Goal: Information Seeking & Learning: Learn about a topic

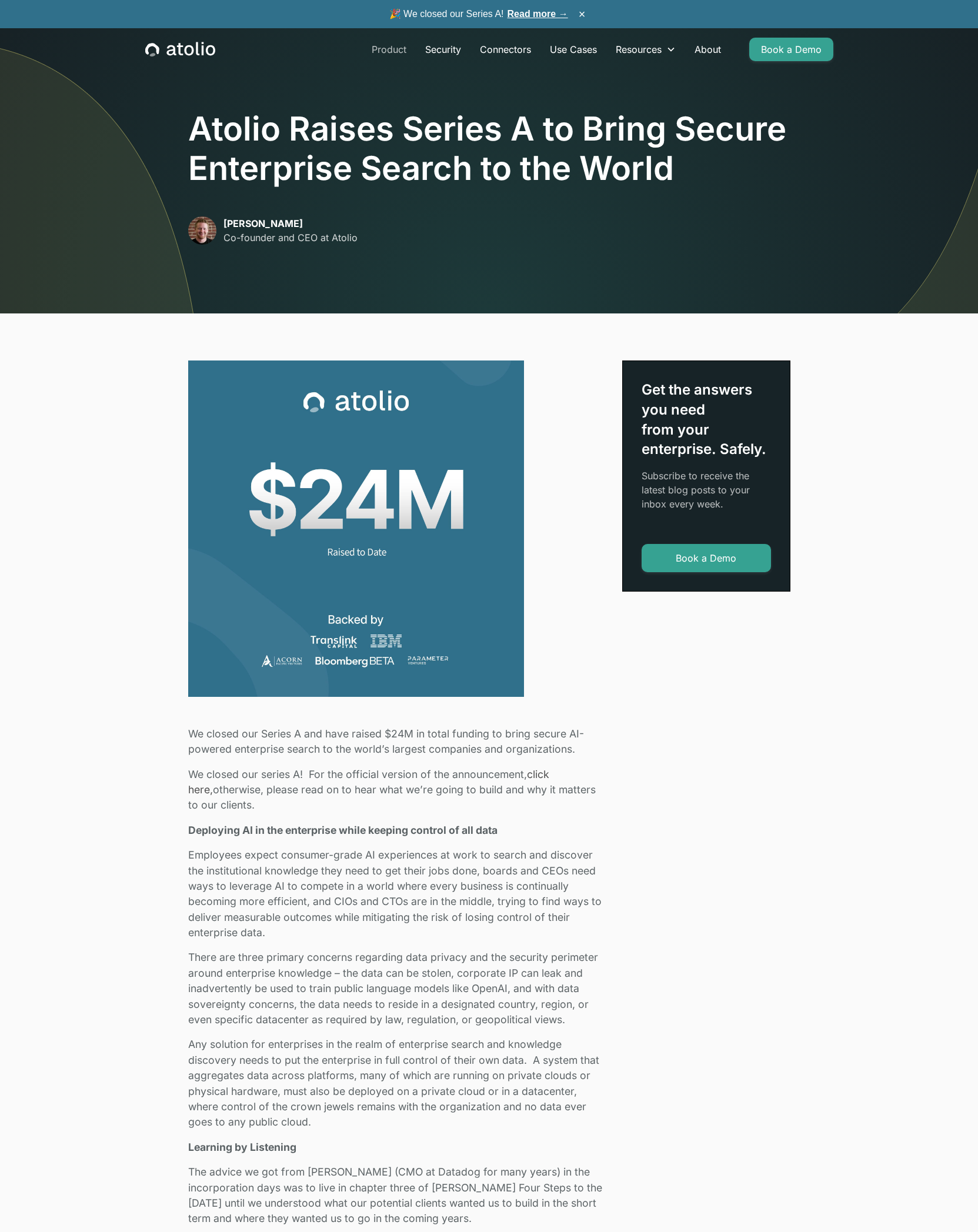
click at [381, 52] on link "Product" at bounding box center [389, 50] width 53 height 24
click at [699, 50] on link "About" at bounding box center [707, 50] width 45 height 24
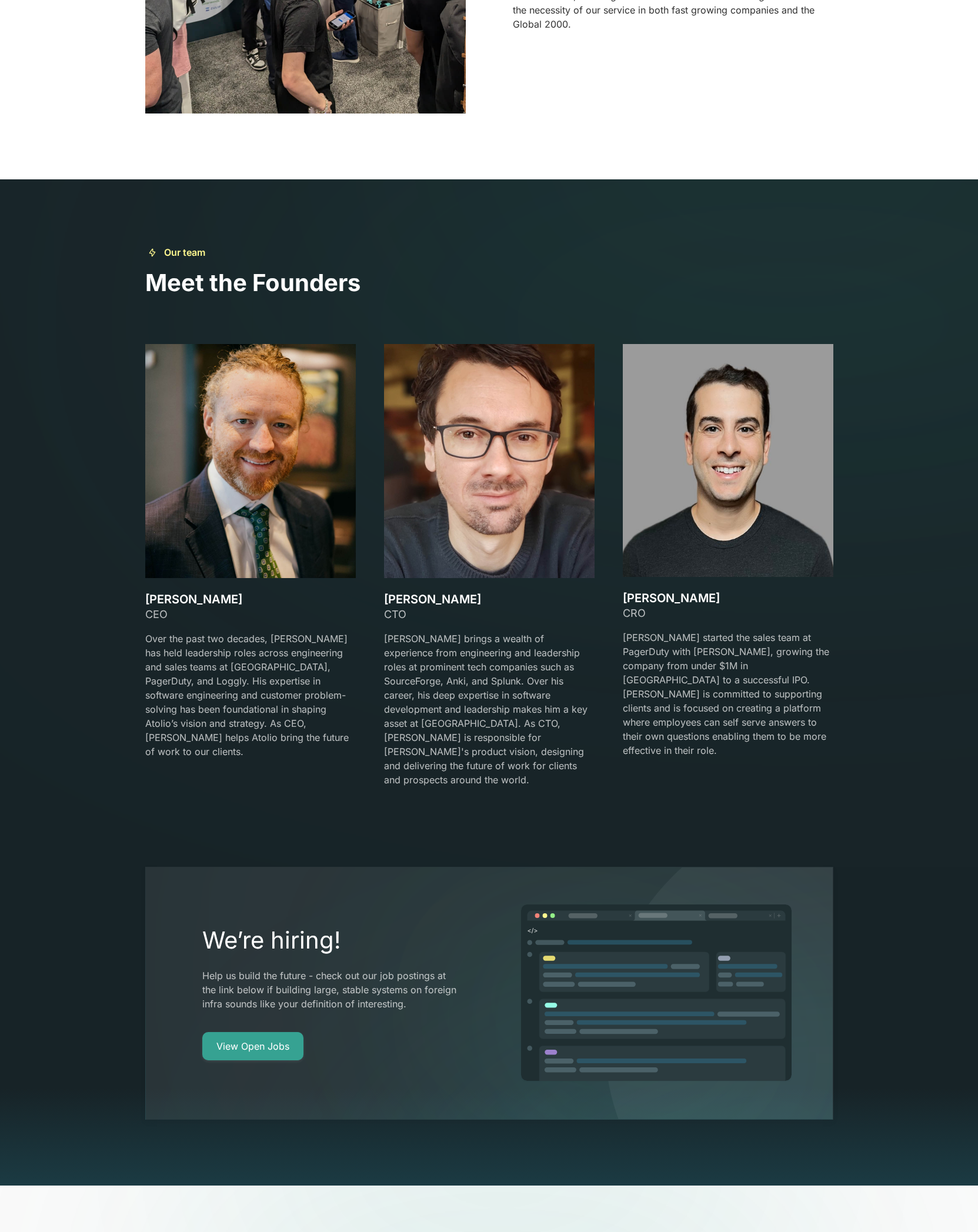
scroll to position [2833, 0]
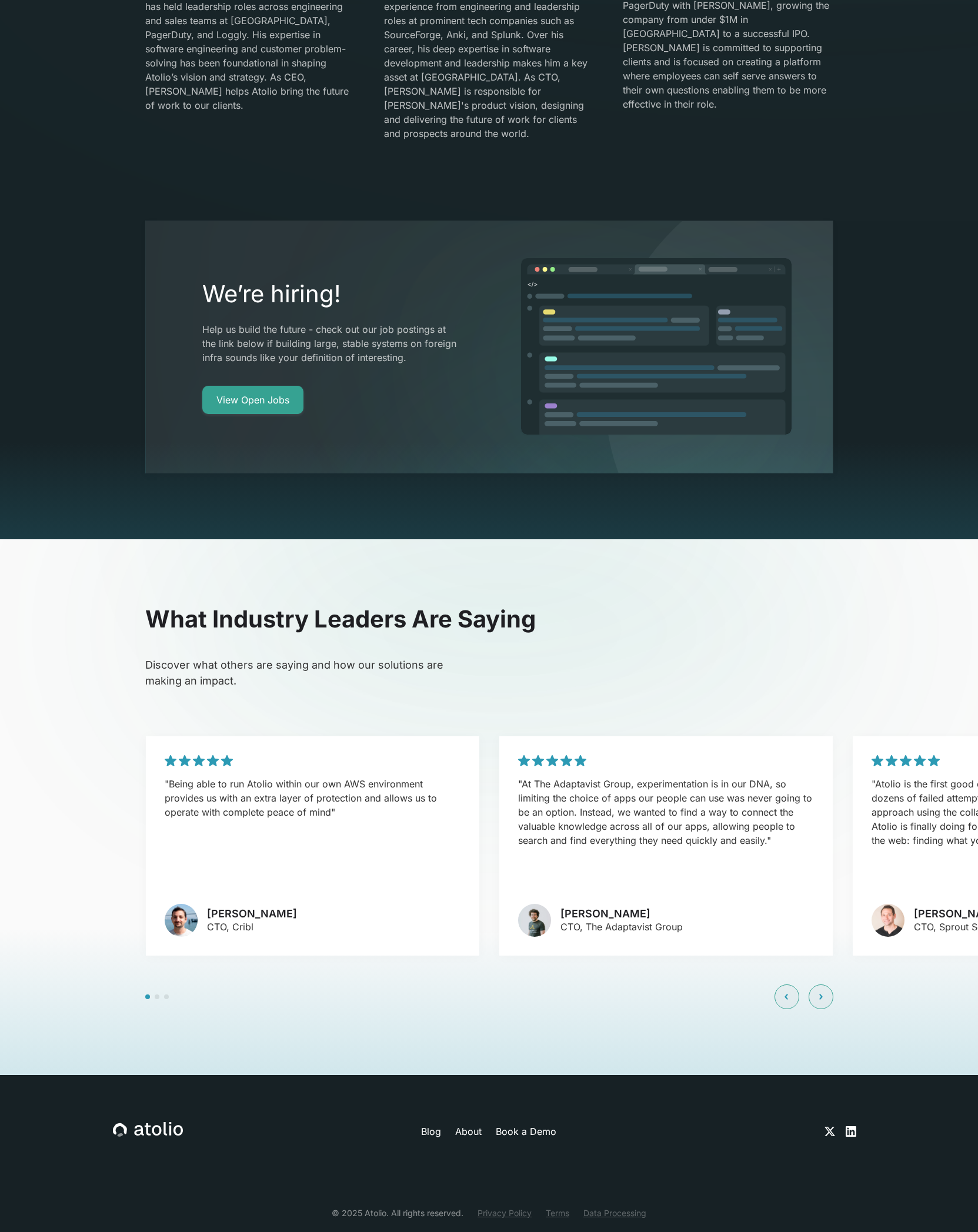
click at [629, 1207] on link "Data Processing" at bounding box center [614, 1213] width 63 height 12
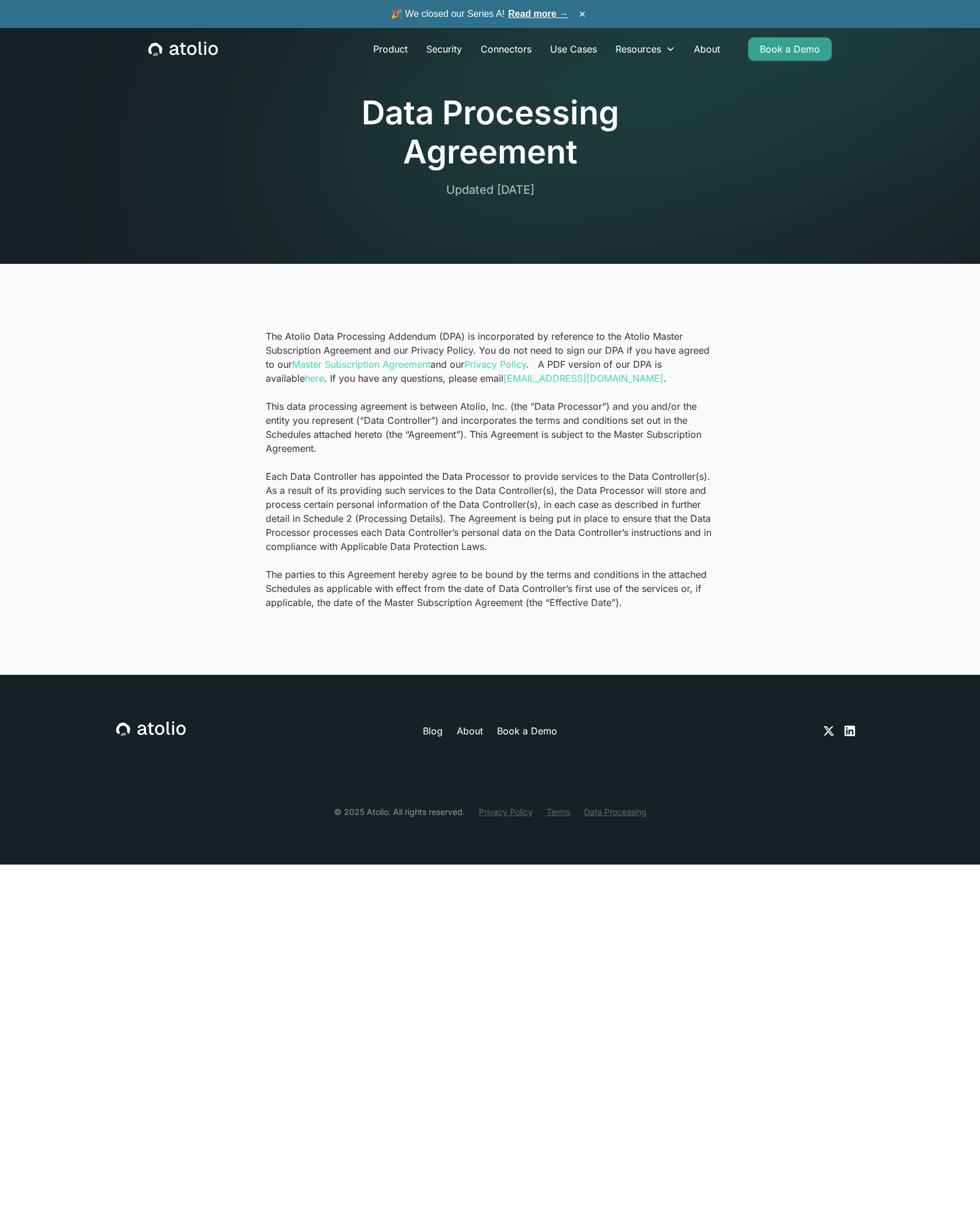
click at [428, 732] on link "Blog" at bounding box center [432, 731] width 20 height 14
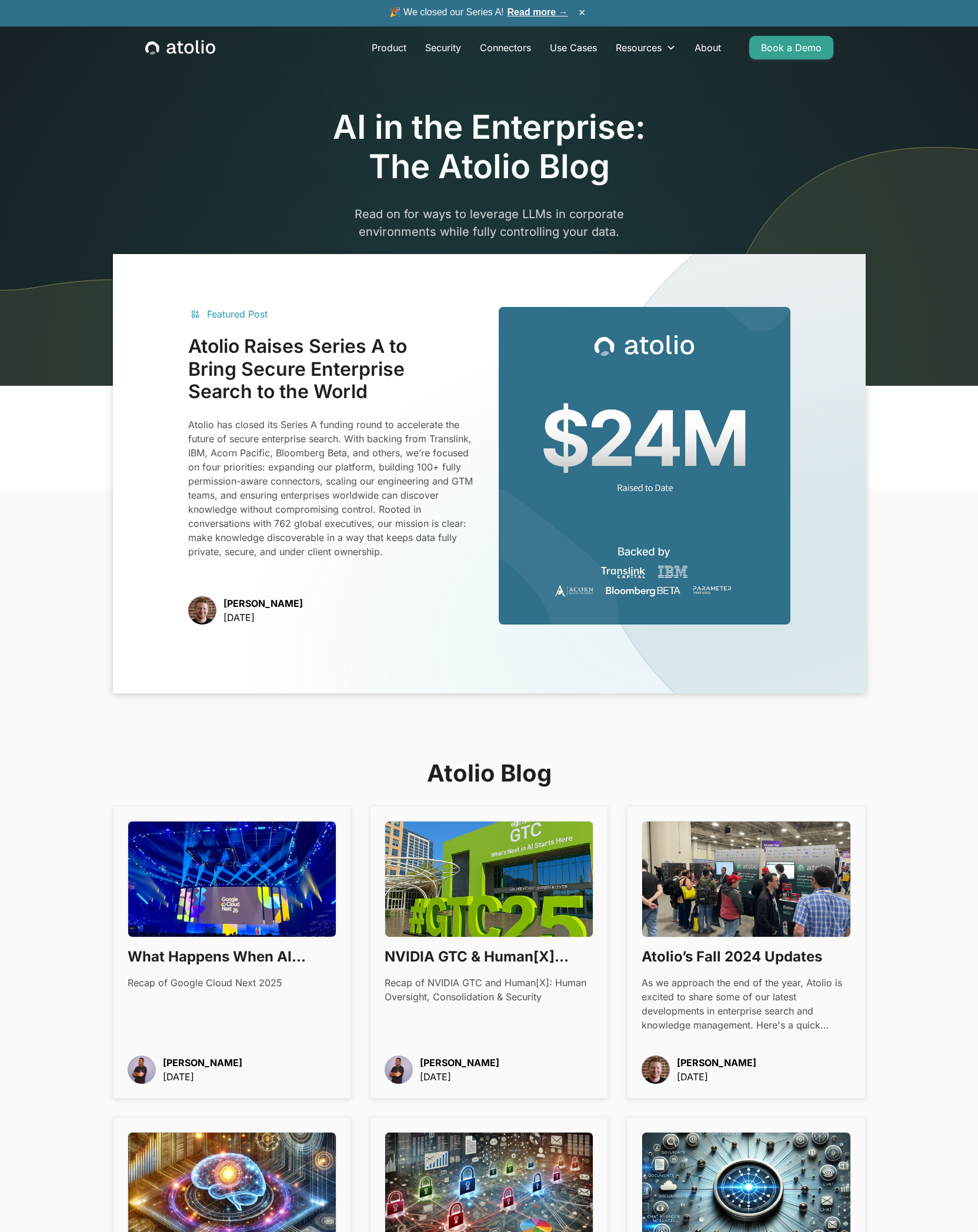
scroll to position [244, 0]
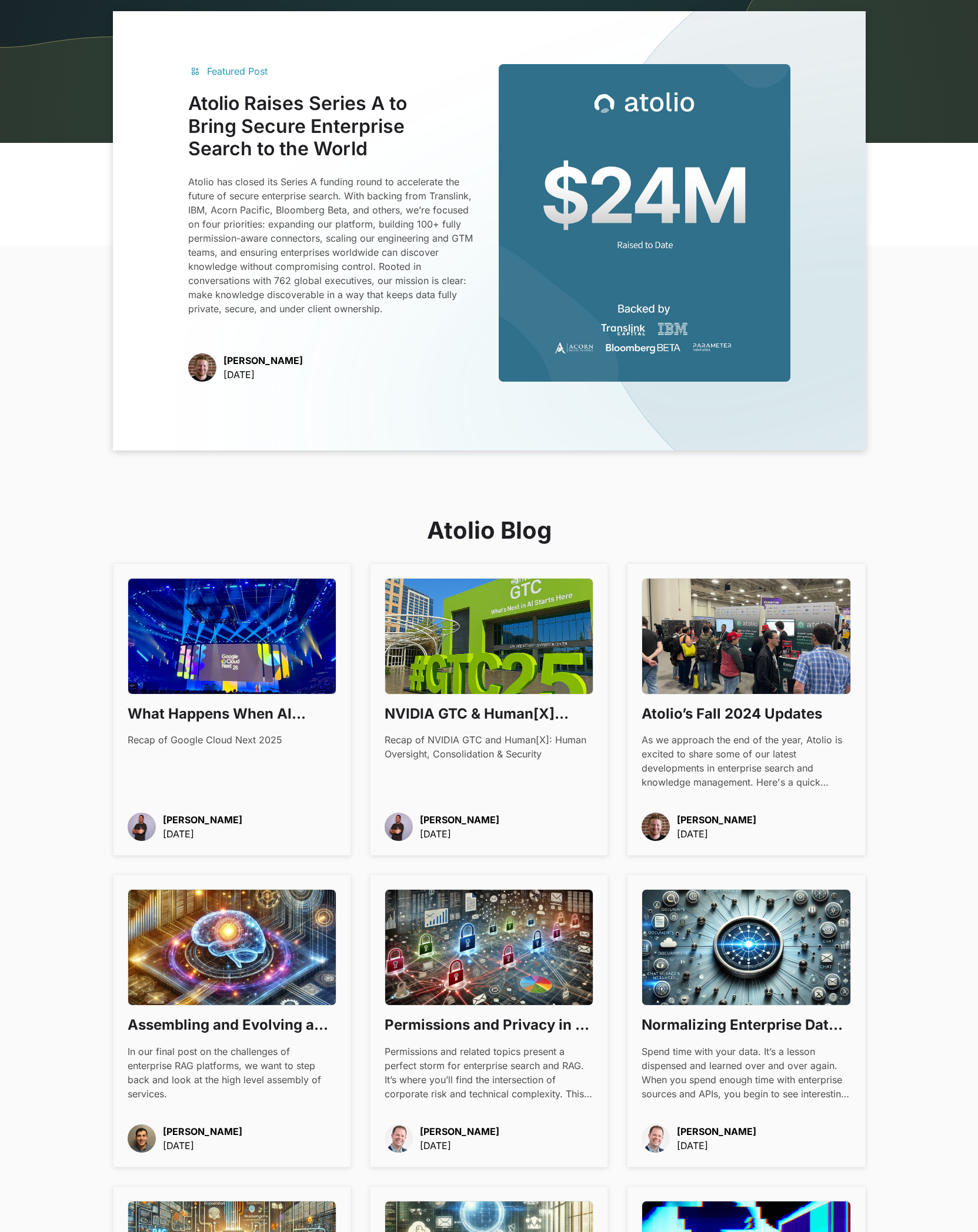
click at [240, 714] on h3 "What Happens When AI Becomes Boring" at bounding box center [232, 714] width 209 height 20
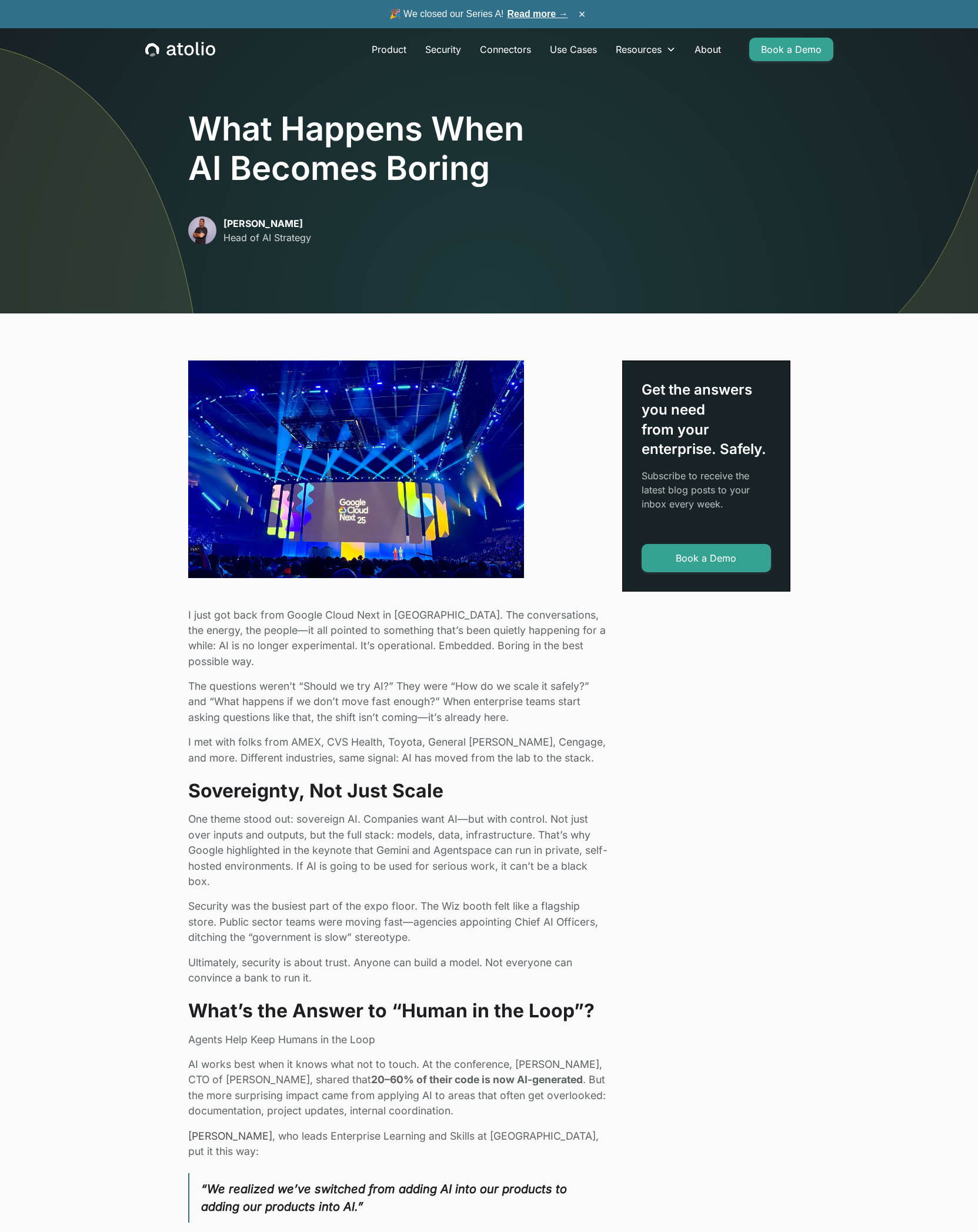
scroll to position [1213, 0]
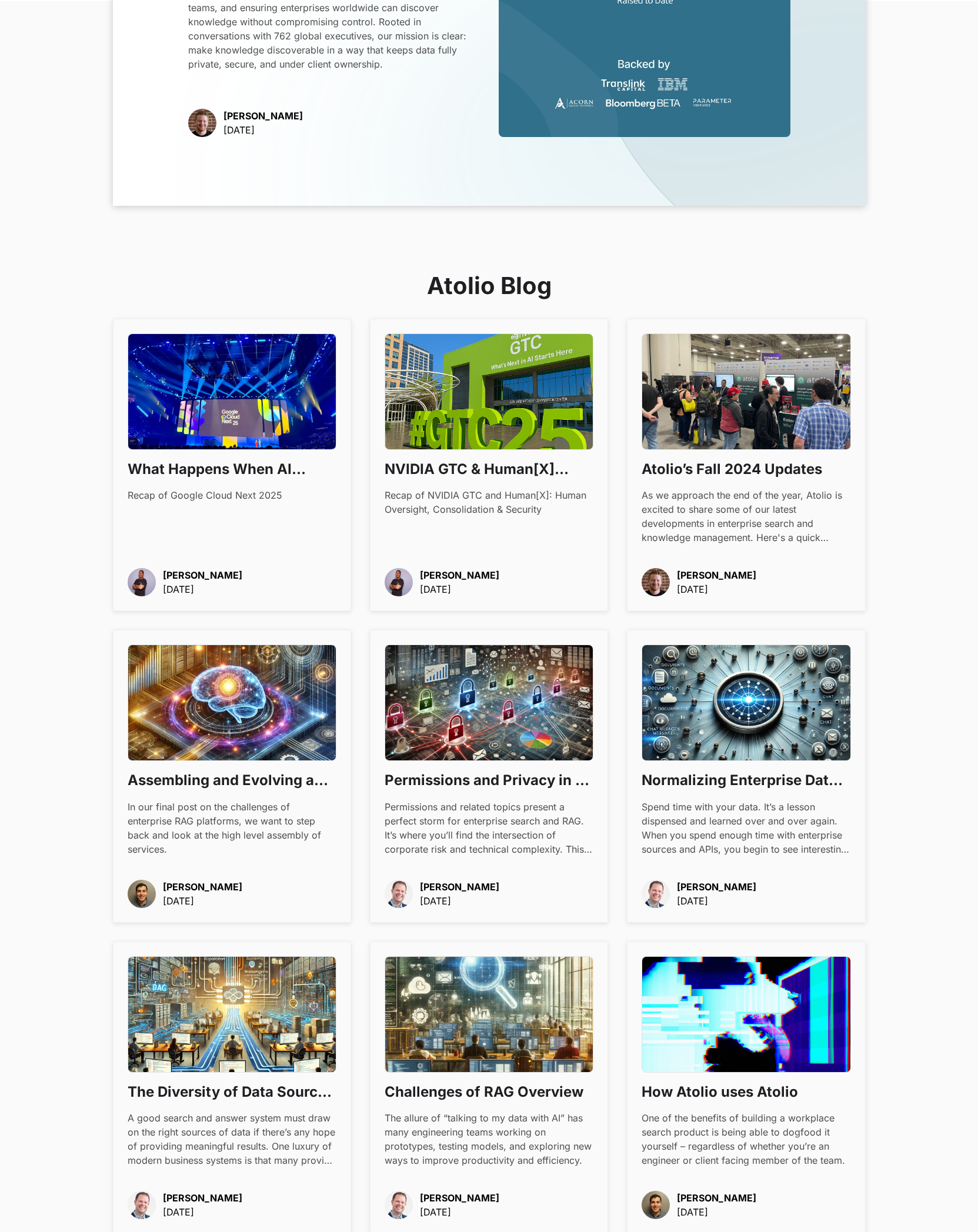
scroll to position [809, 0]
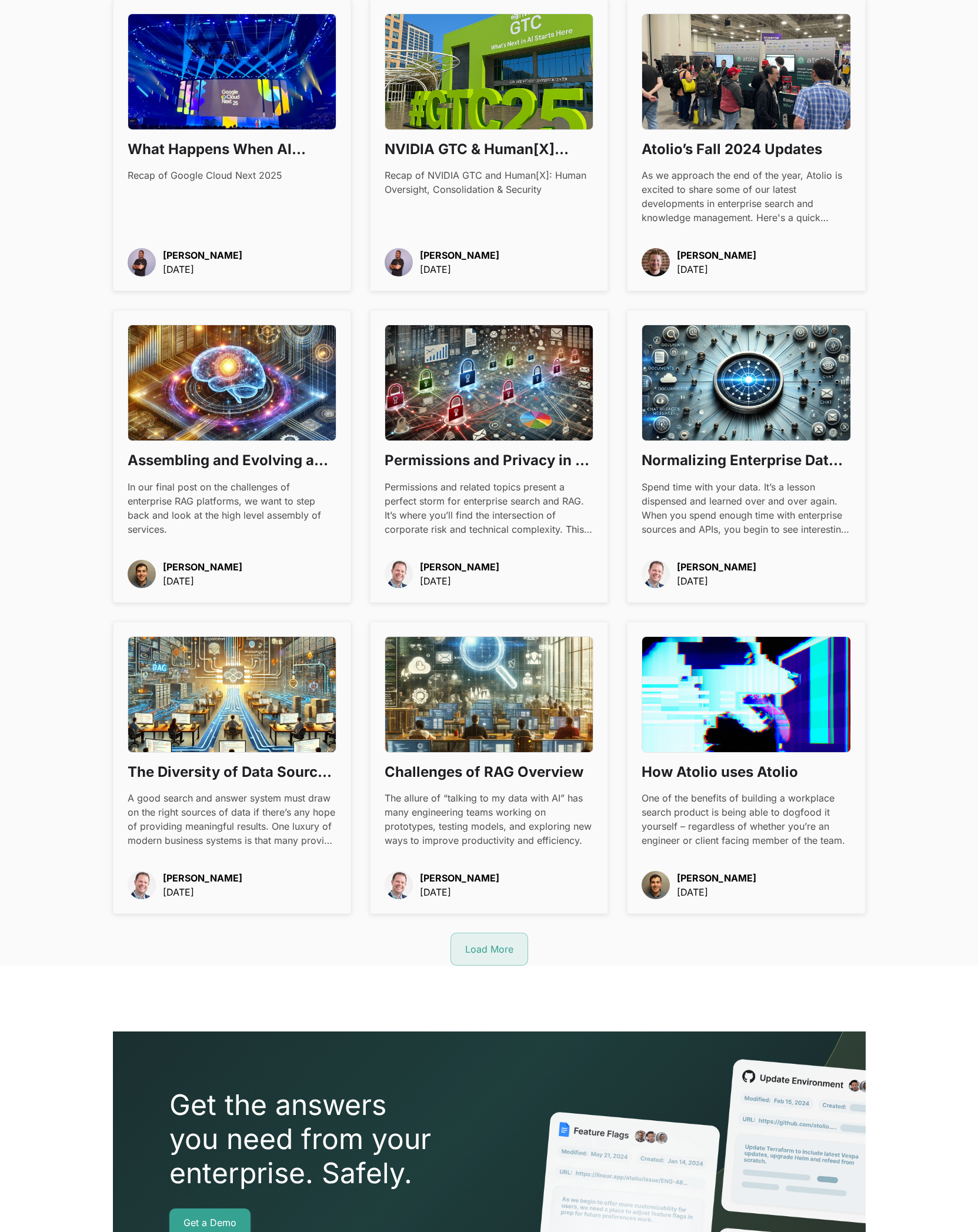
click at [473, 775] on h3 "Challenges of RAG Overview" at bounding box center [489, 772] width 209 height 20
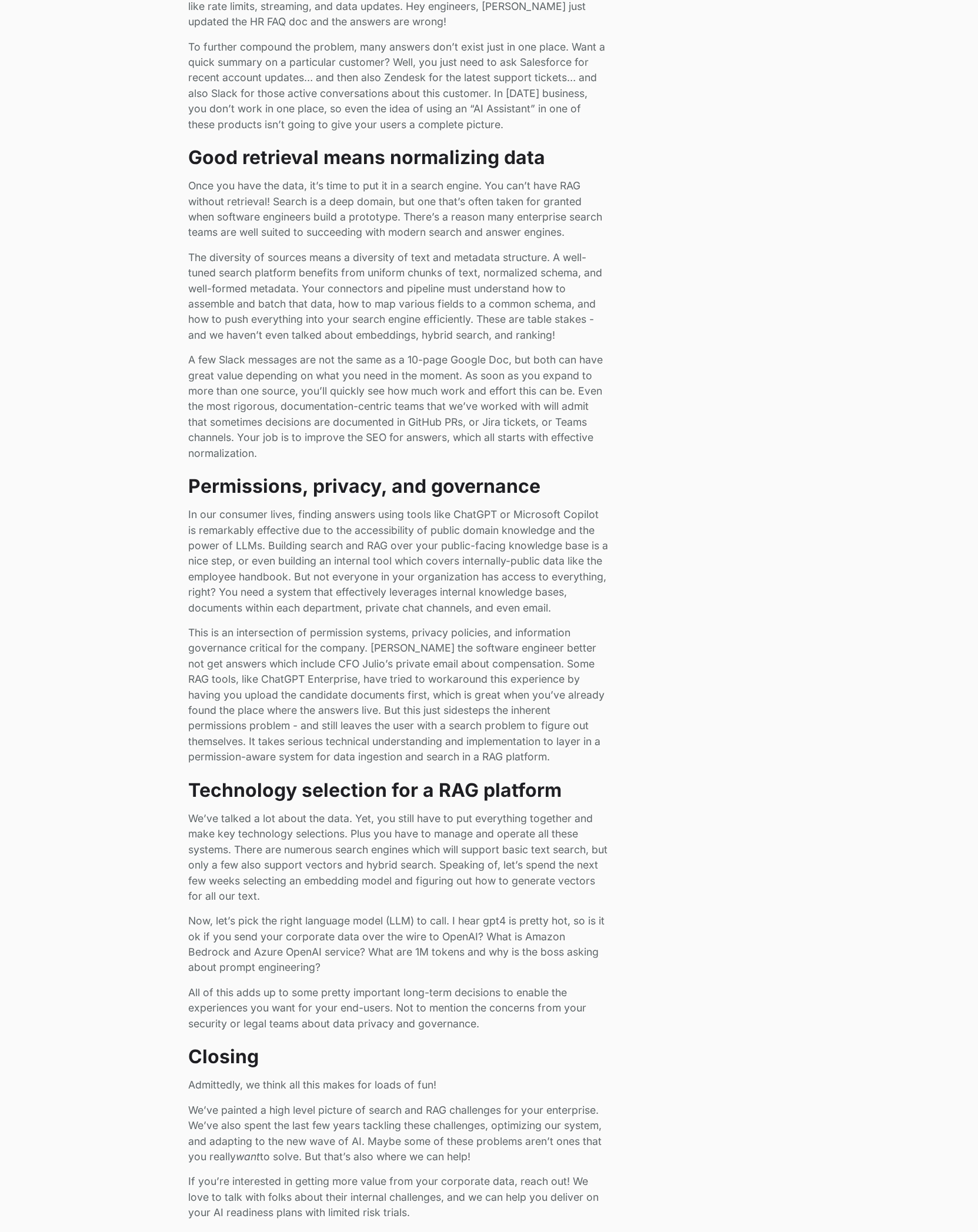
scroll to position [1487, 0]
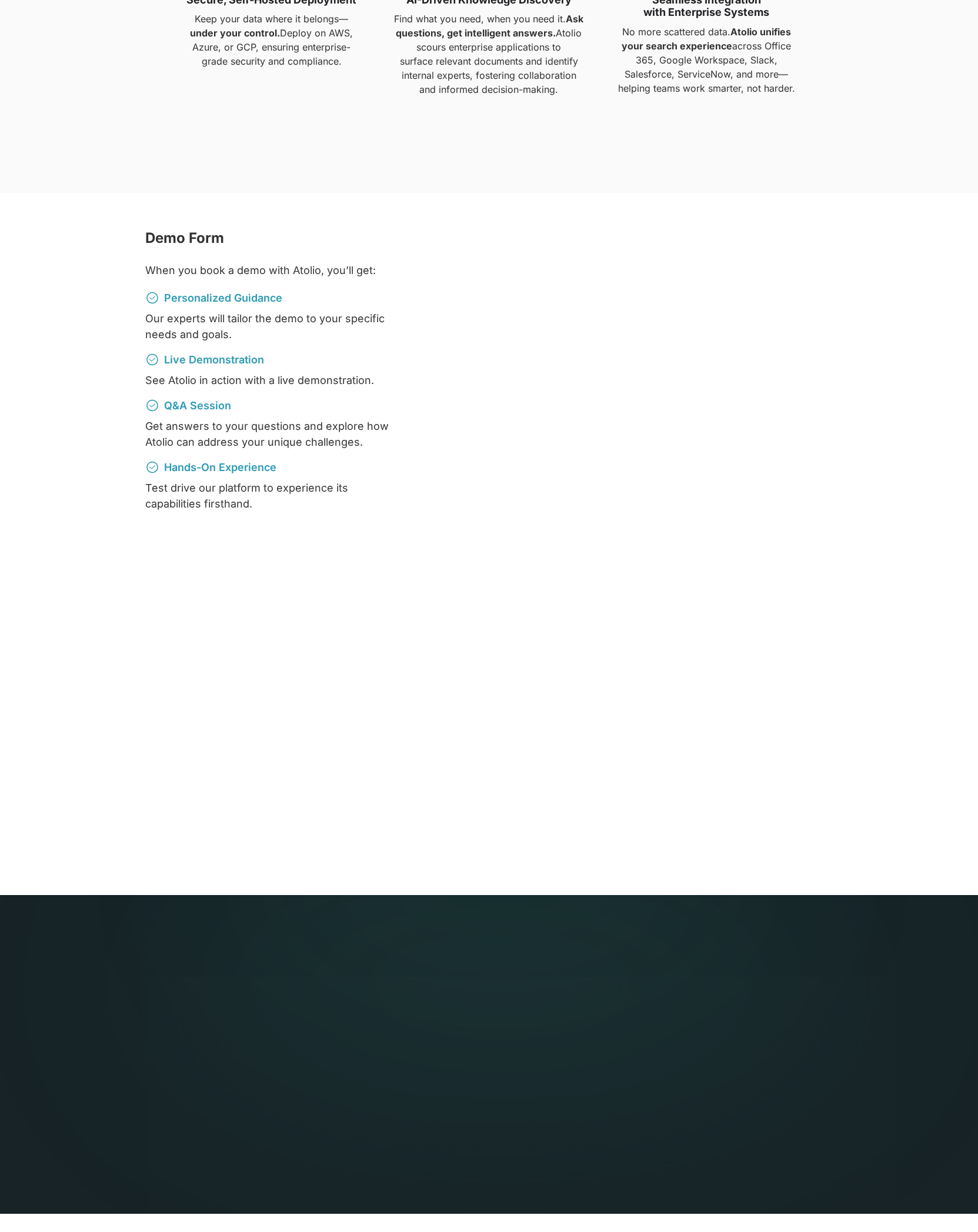
scroll to position [969, 0]
